Goal: Check status: Check status

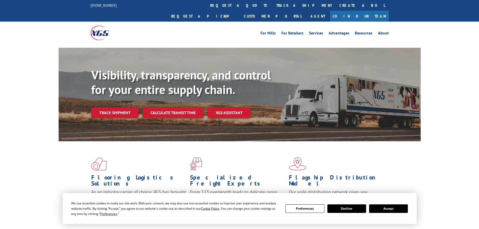
click at [111, 110] on div "Visibility, transparency, and control for your entire supply chain. Track shipm…" at bounding box center [256, 103] width 330 height 70
click at [111, 107] on link "Track shipment" at bounding box center [114, 112] width 47 height 11
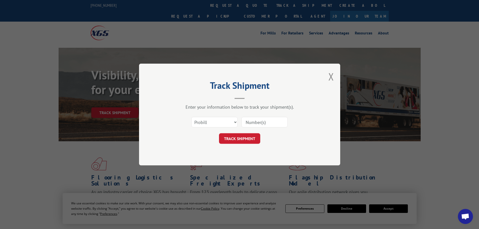
click at [254, 124] on input at bounding box center [265, 122] width 46 height 11
click at [231, 143] on button "TRACK SHIPMENT" at bounding box center [239, 138] width 41 height 11
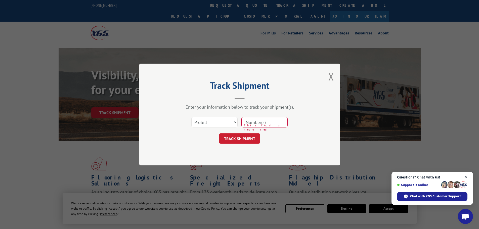
click at [467, 178] on span "Open chat" at bounding box center [466, 177] width 6 height 6
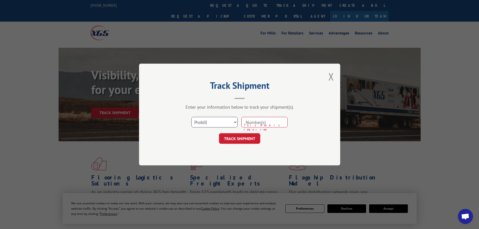
click at [222, 124] on select "Select category... Probill BOL PO" at bounding box center [214, 122] width 46 height 11
select select "bol"
click at [191, 117] on select "Select category... Probill BOL PO" at bounding box center [214, 122] width 46 height 11
click at [252, 127] on input at bounding box center [265, 122] width 46 height 11
paste input "17593042"
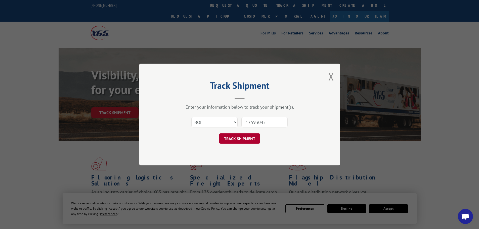
type input "17593042"
click at [244, 138] on button "TRACK SHIPMENT" at bounding box center [239, 138] width 41 height 11
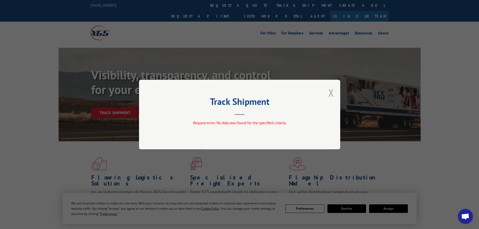
click at [330, 94] on button "Close modal" at bounding box center [332, 92] width 6 height 13
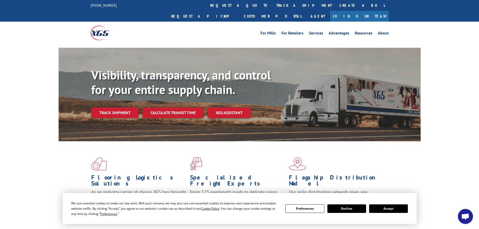
drag, startPoint x: 334, startPoint y: 208, endPoint x: 364, endPoint y: 206, distance: 30.0
click at [335, 208] on button "Decline" at bounding box center [347, 209] width 39 height 9
